Goal: Navigation & Orientation: Find specific page/section

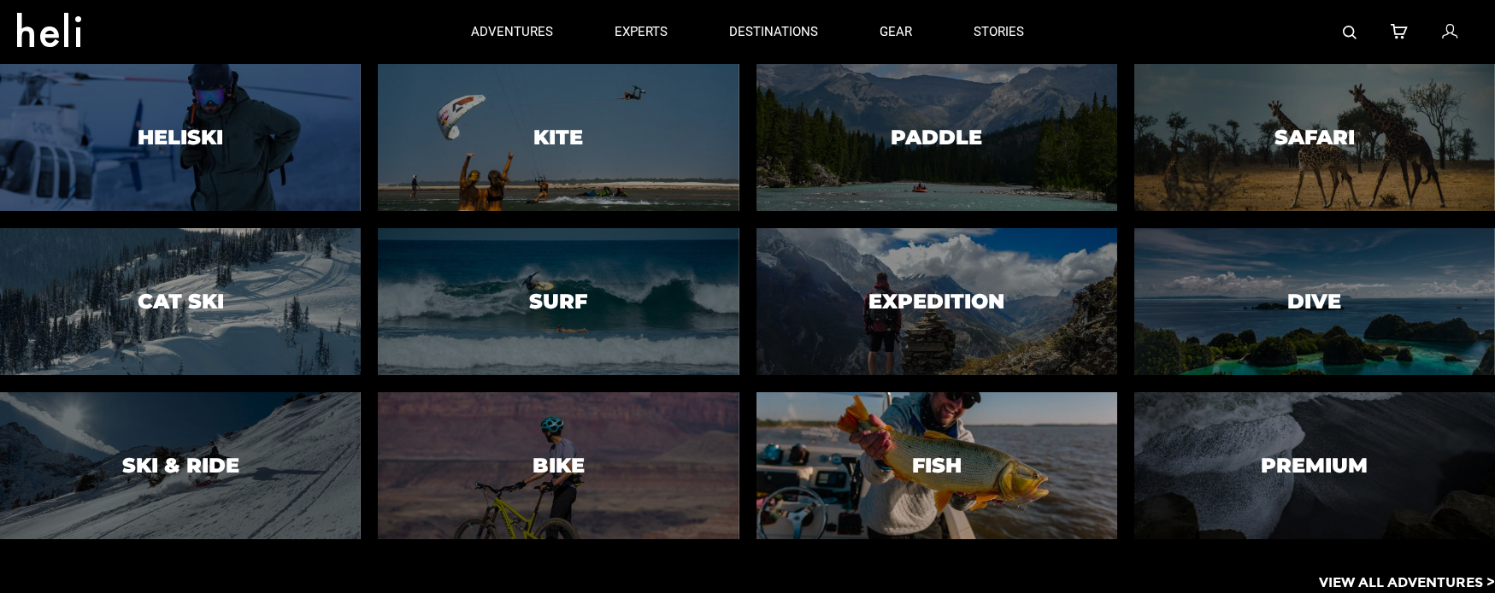
click at [815, 455] on div at bounding box center [936, 466] width 368 height 150
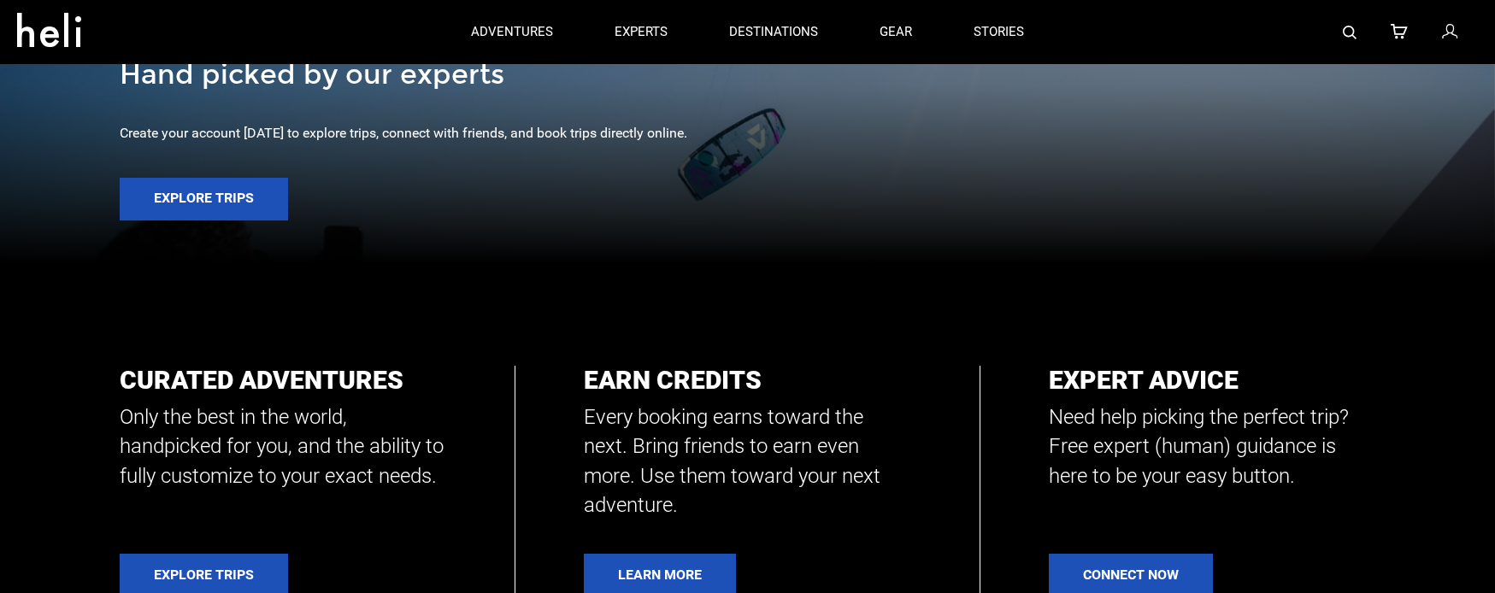
scroll to position [302, 0]
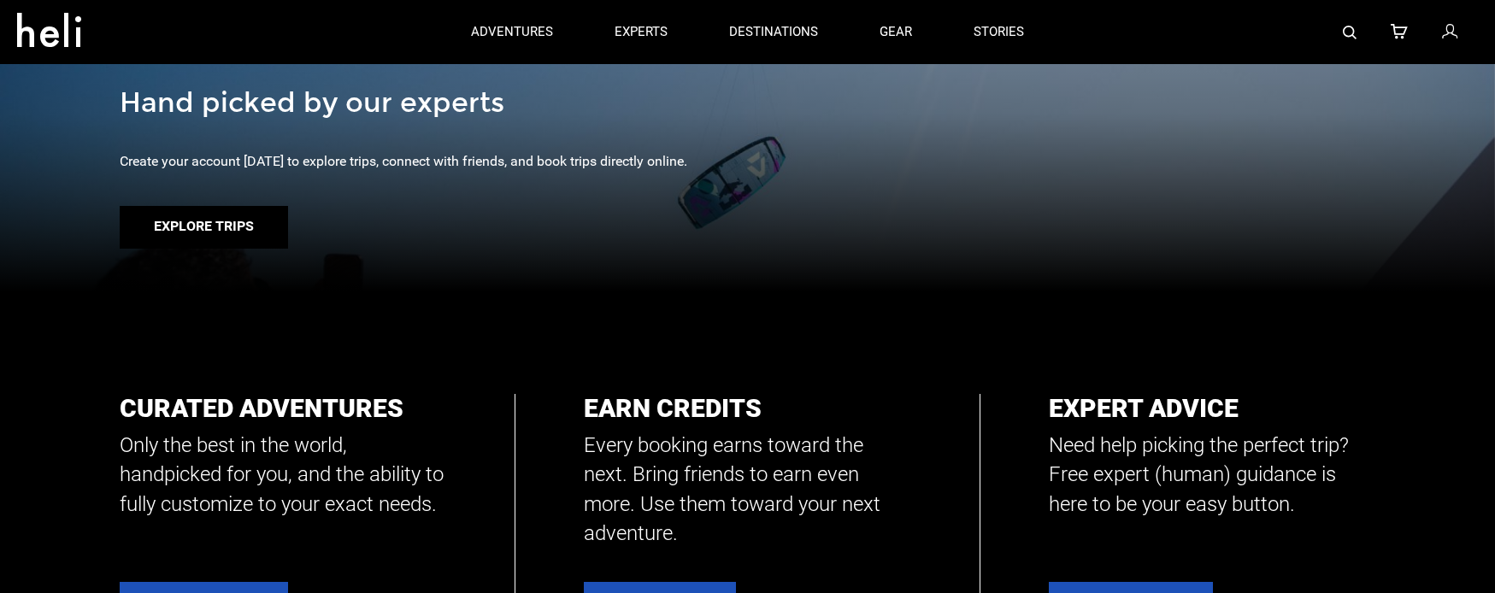
click at [202, 226] on button "Explore Trips" at bounding box center [204, 227] width 168 height 43
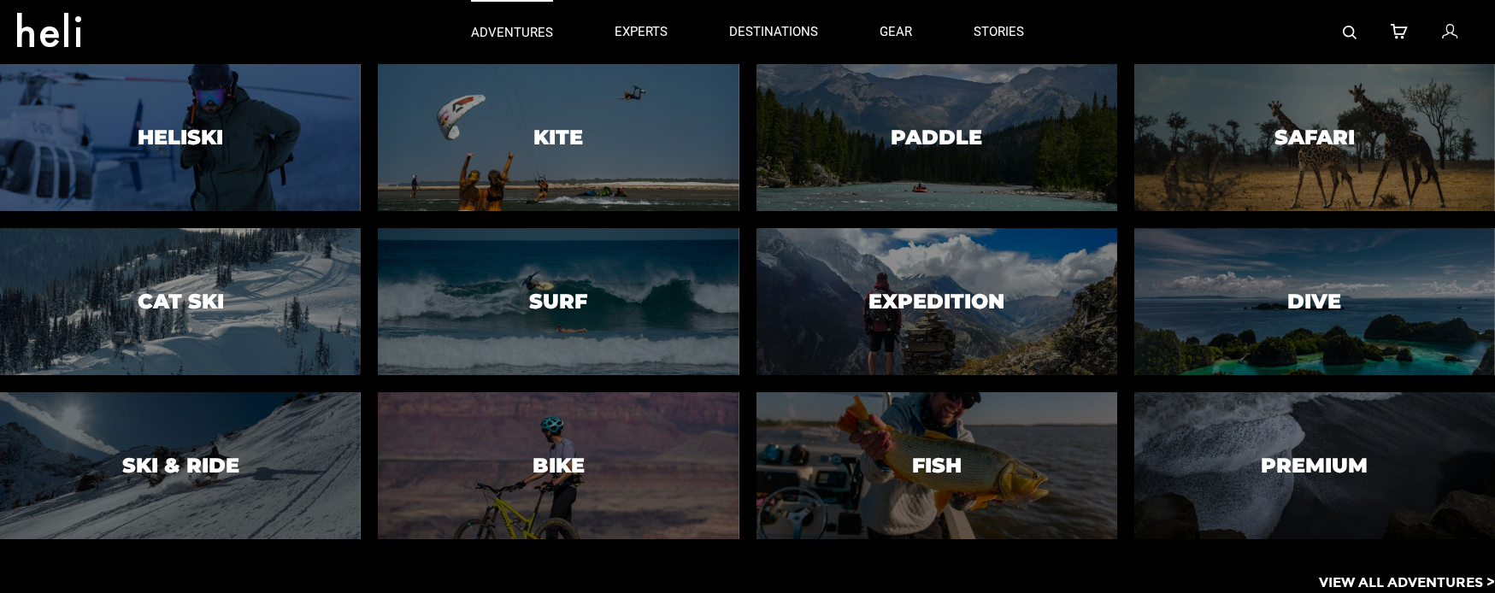
click at [518, 21] on link "adventures" at bounding box center [512, 32] width 82 height 64
click at [1384, 579] on p "View All Adventures >" at bounding box center [1407, 583] width 176 height 20
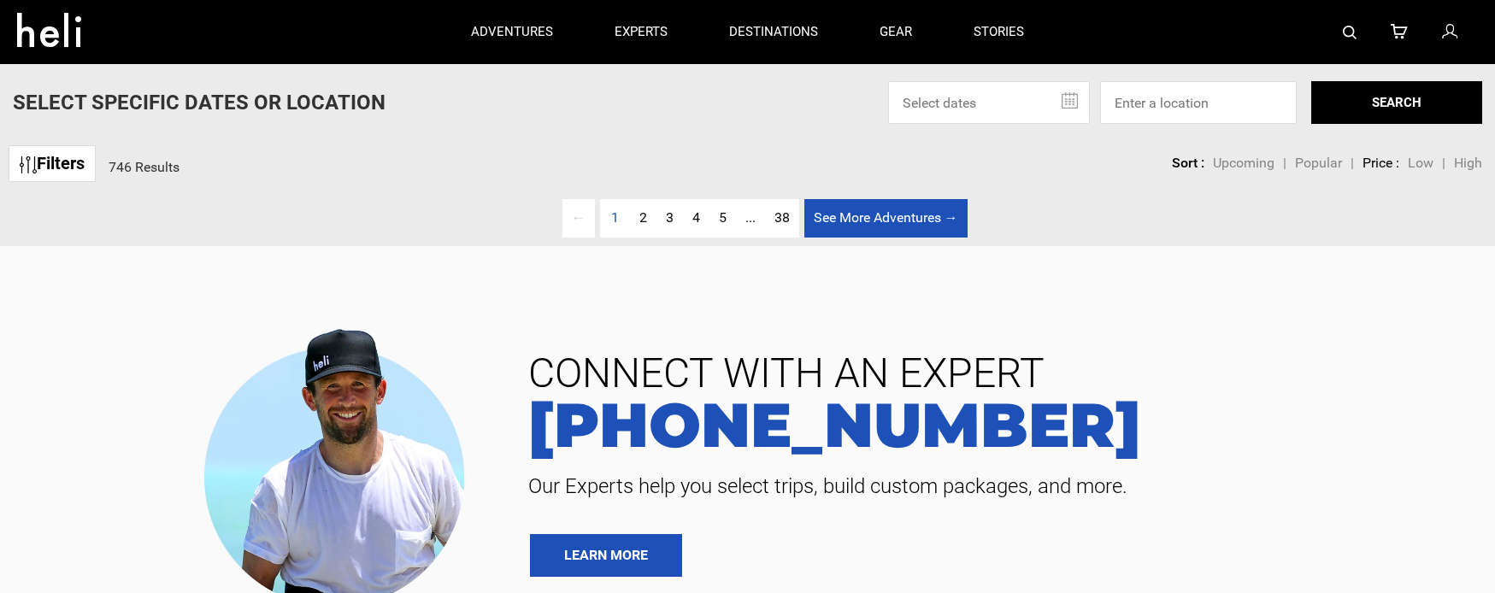
click at [904, 215] on link "See More Adventures → page" at bounding box center [885, 218] width 163 height 38
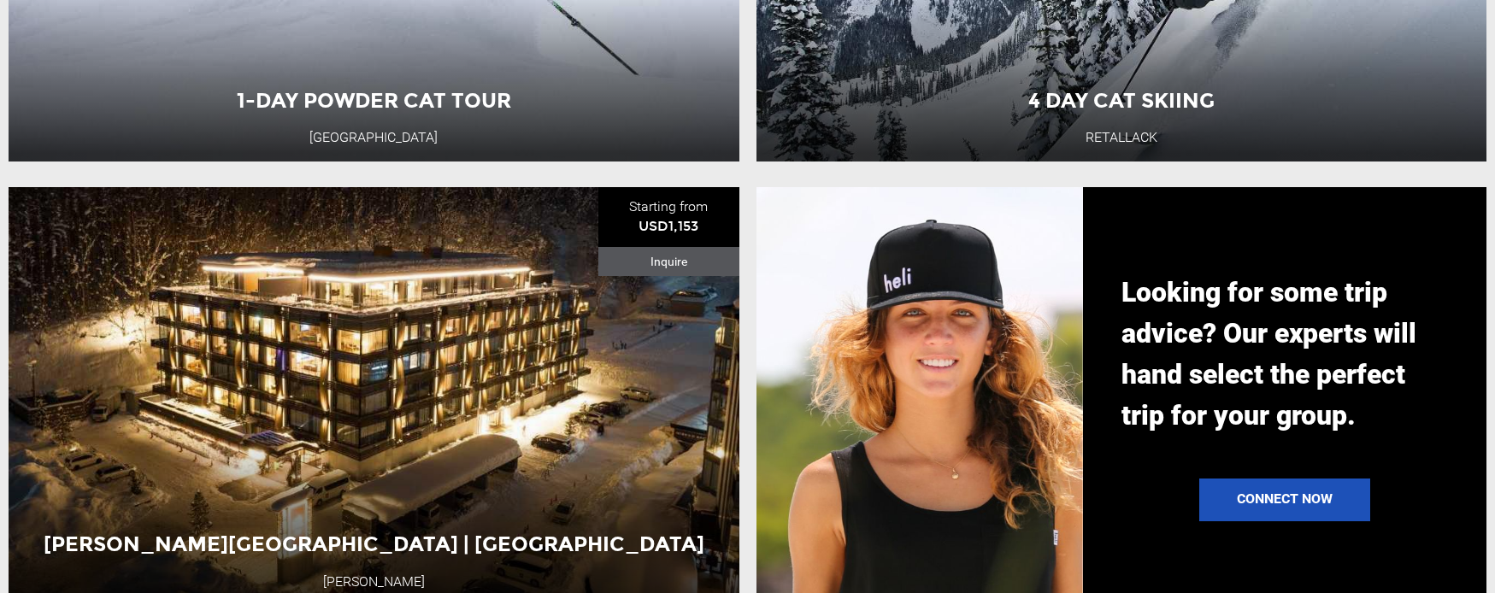
scroll to position [1559, 0]
